Goal: Find specific page/section: Find specific page/section

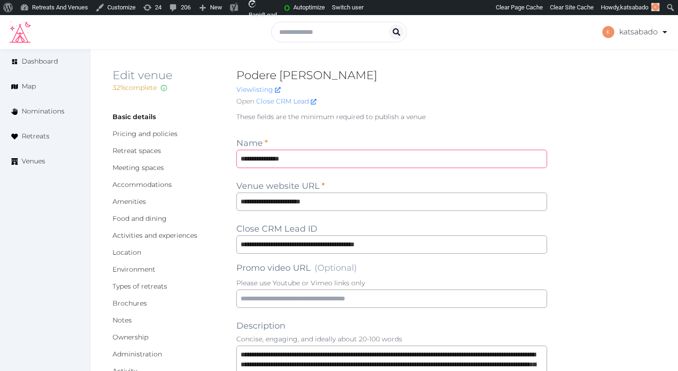
click at [252, 160] on input "**********" at bounding box center [391, 159] width 311 height 18
click at [39, 163] on span "Venues" at bounding box center [34, 161] width 24 height 10
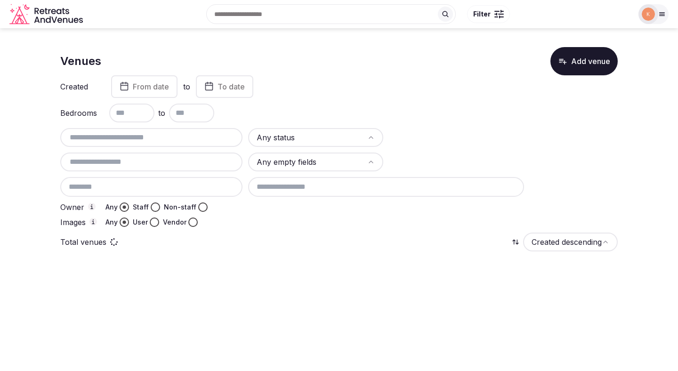
click at [185, 142] on input "text" at bounding box center [151, 137] width 175 height 11
type input "**********"
